Goal: Transaction & Acquisition: Obtain resource

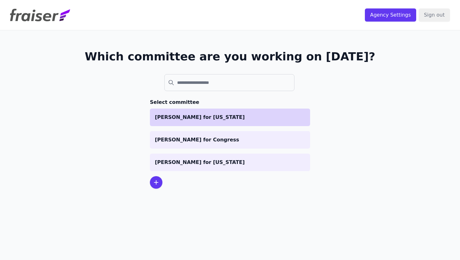
click at [244, 120] on p "[PERSON_NAME] for [US_STATE]" at bounding box center [230, 118] width 150 height 8
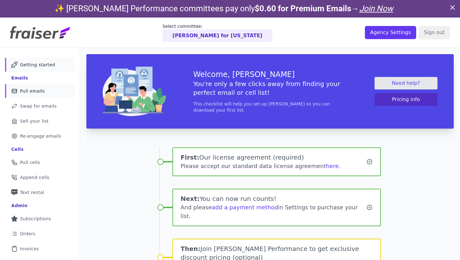
click at [45, 94] on link "Mail Icon Outline of a mail envelope Pull emails" at bounding box center [40, 91] width 70 height 14
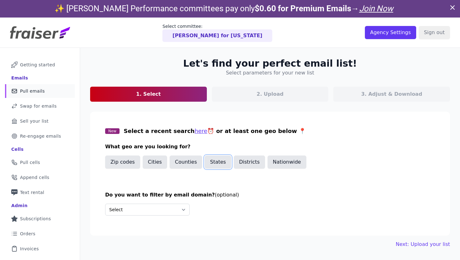
click at [217, 161] on button "States" at bounding box center [218, 162] width 27 height 13
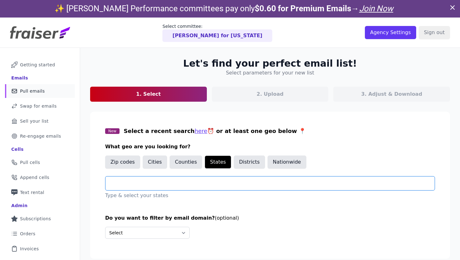
click at [172, 182] on input "text" at bounding box center [272, 184] width 324 height 8
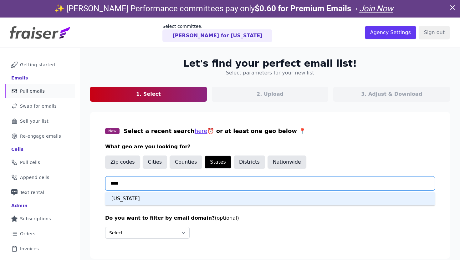
type input "*****"
click at [141, 197] on div "[US_STATE]" at bounding box center [270, 198] width 330 height 13
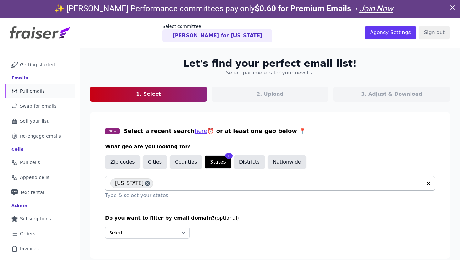
click at [89, 175] on div "Let's find your perfect email list! Select parameters for your new list 1. Sele…" at bounding box center [270, 164] width 380 height 233
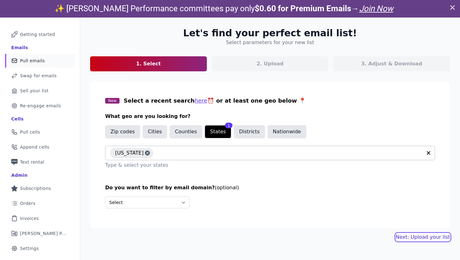
click at [429, 237] on link "Next: Upload your list" at bounding box center [423, 237] width 54 height 8
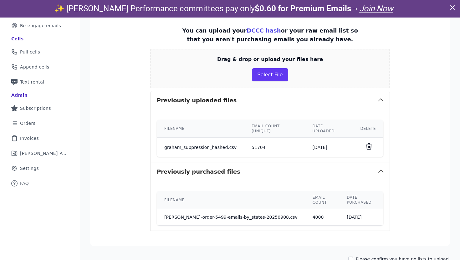
scroll to position [118, 0]
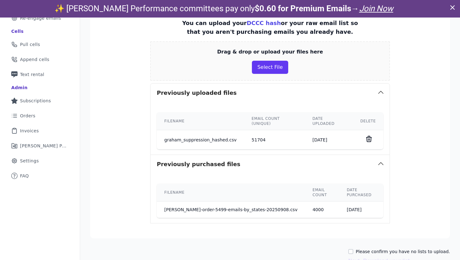
click at [405, 249] on label "Please confirm you have no lists to upload." at bounding box center [403, 252] width 94 height 6
click at [353, 249] on input "Please confirm you have no lists to upload." at bounding box center [350, 251] width 5 height 5
checkbox input "true"
click at [400, 257] on button "Next: Download your list" at bounding box center [379, 261] width 62 height 8
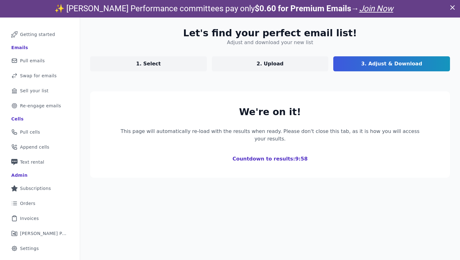
scroll to position [93, 0]
